Goal: Task Accomplishment & Management: Use online tool/utility

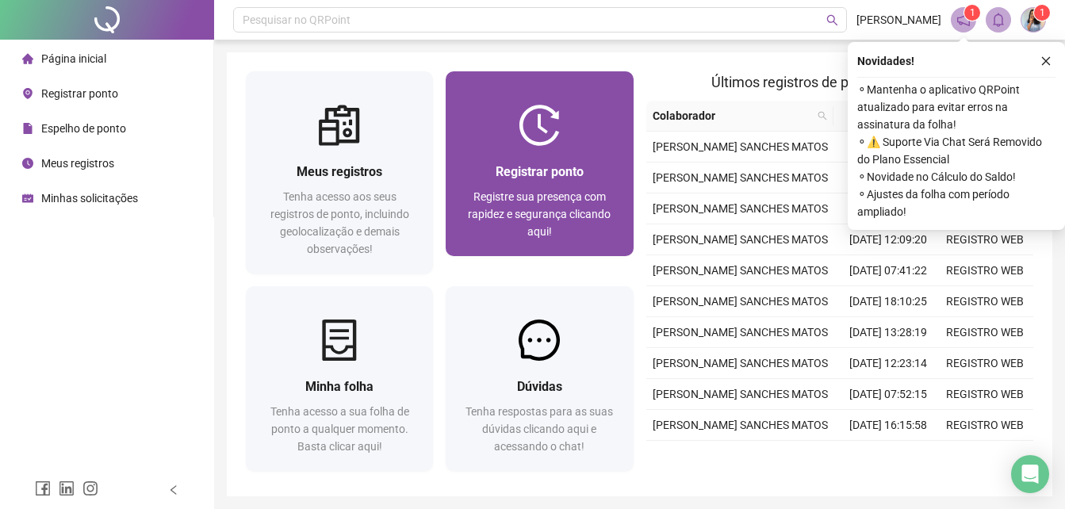
click at [546, 178] on span "Registrar ponto" at bounding box center [540, 171] width 88 height 15
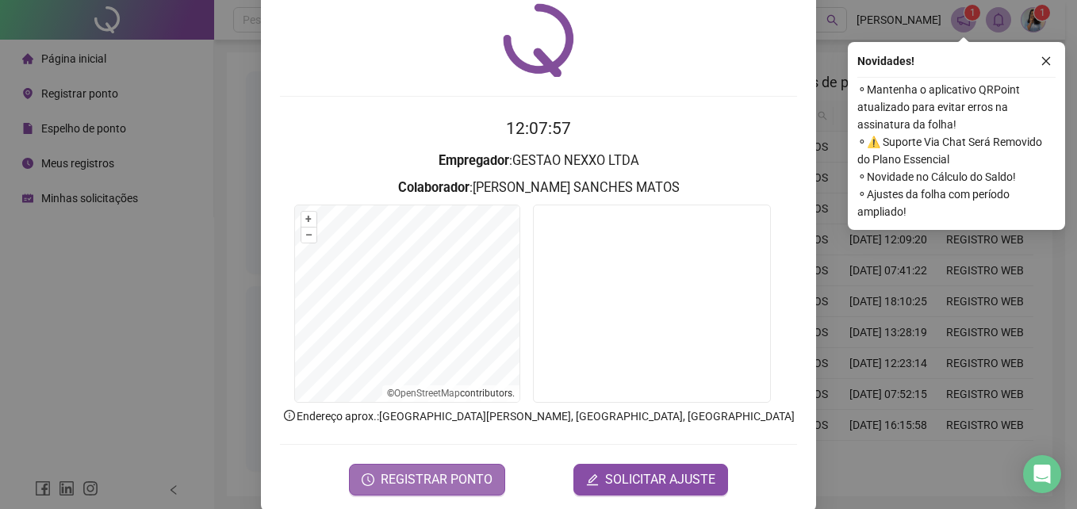
scroll to position [75, 0]
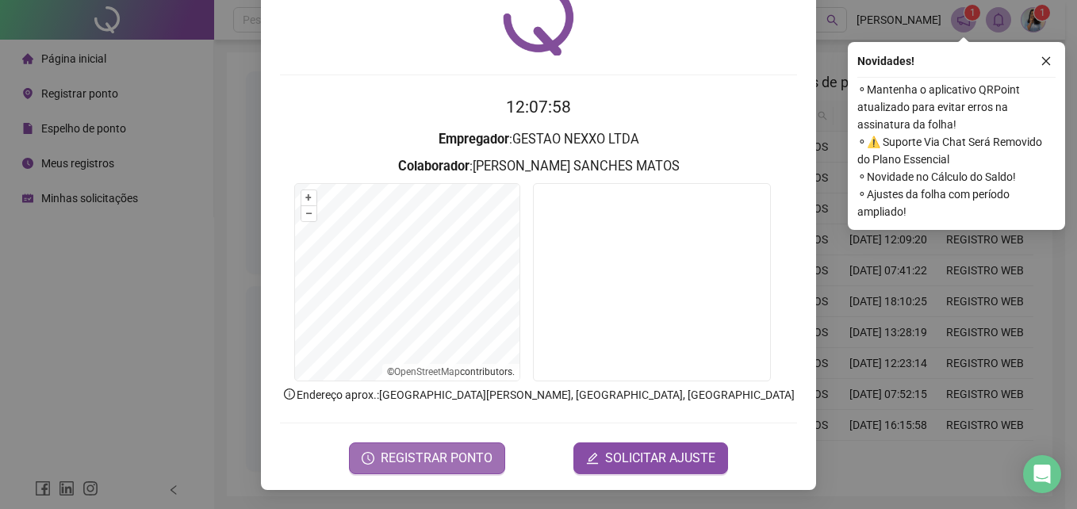
click at [430, 450] on span "REGISTRAR PONTO" at bounding box center [437, 458] width 112 height 19
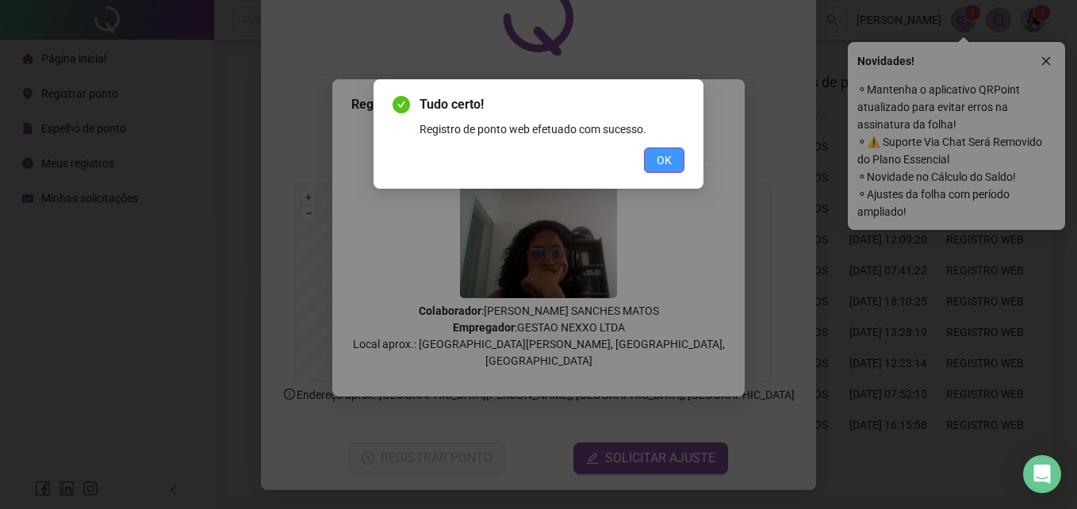
click at [658, 157] on span "OK" at bounding box center [664, 159] width 15 height 17
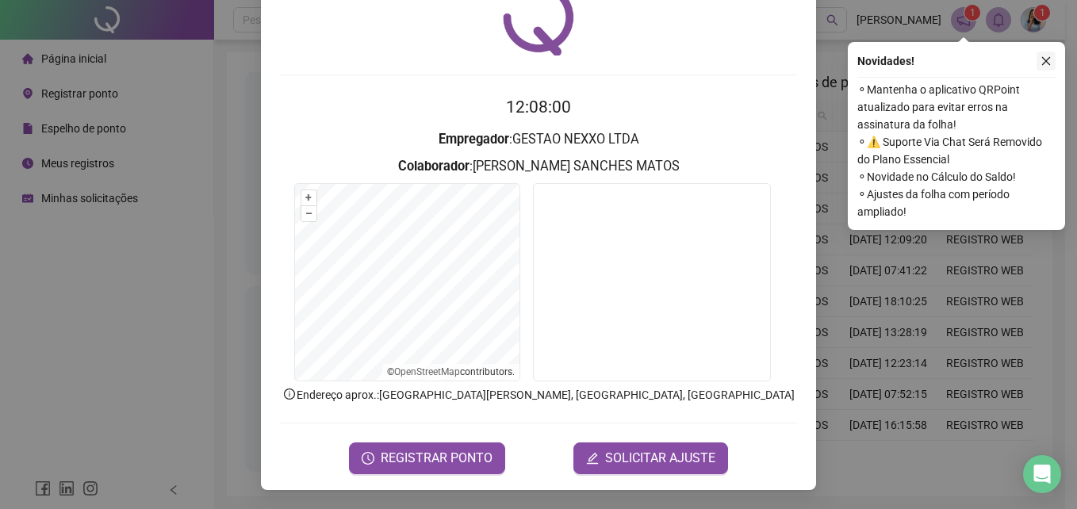
click at [1044, 60] on icon "close" at bounding box center [1045, 61] width 11 height 11
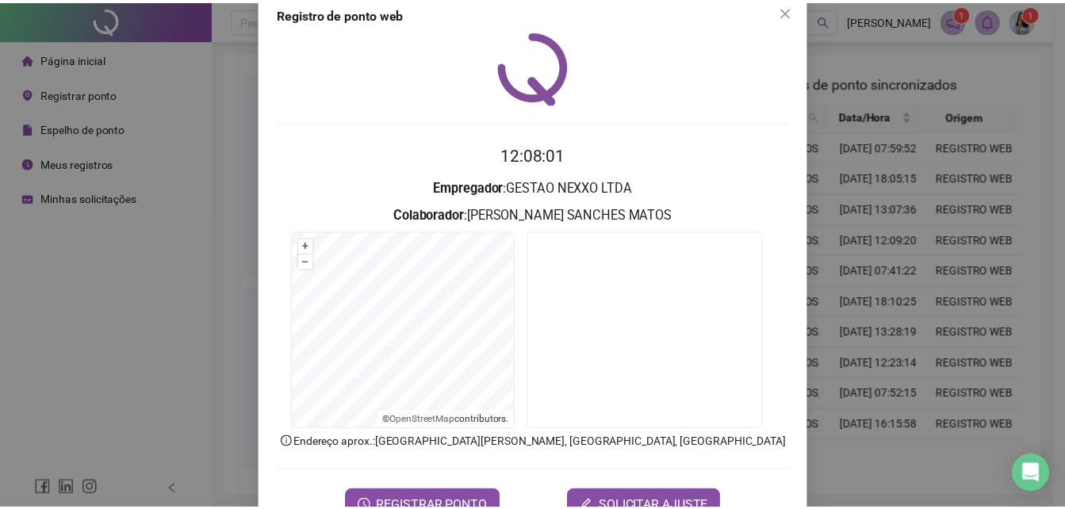
scroll to position [0, 0]
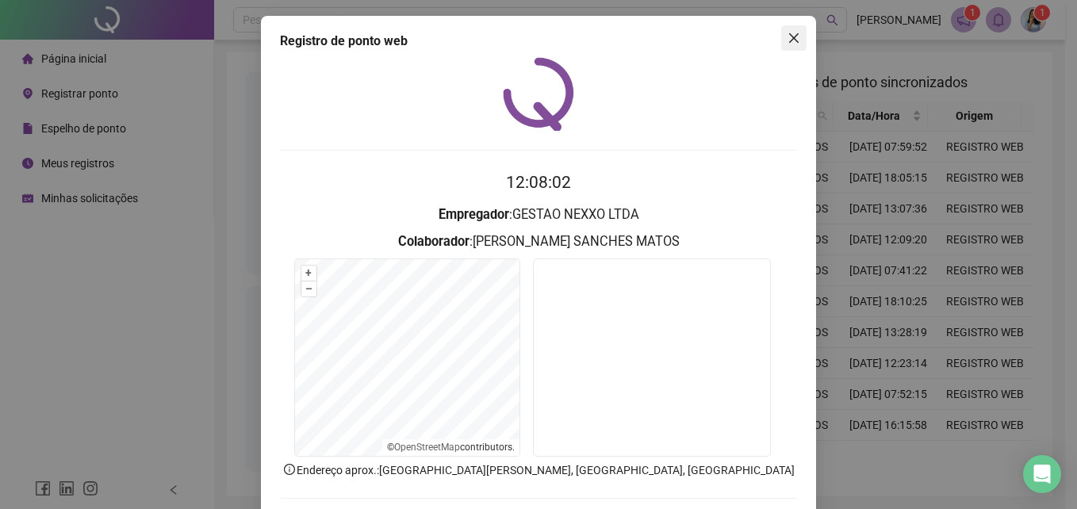
click at [789, 36] on icon "close" at bounding box center [794, 38] width 10 height 10
